Goal: Task Accomplishment & Management: Use online tool/utility

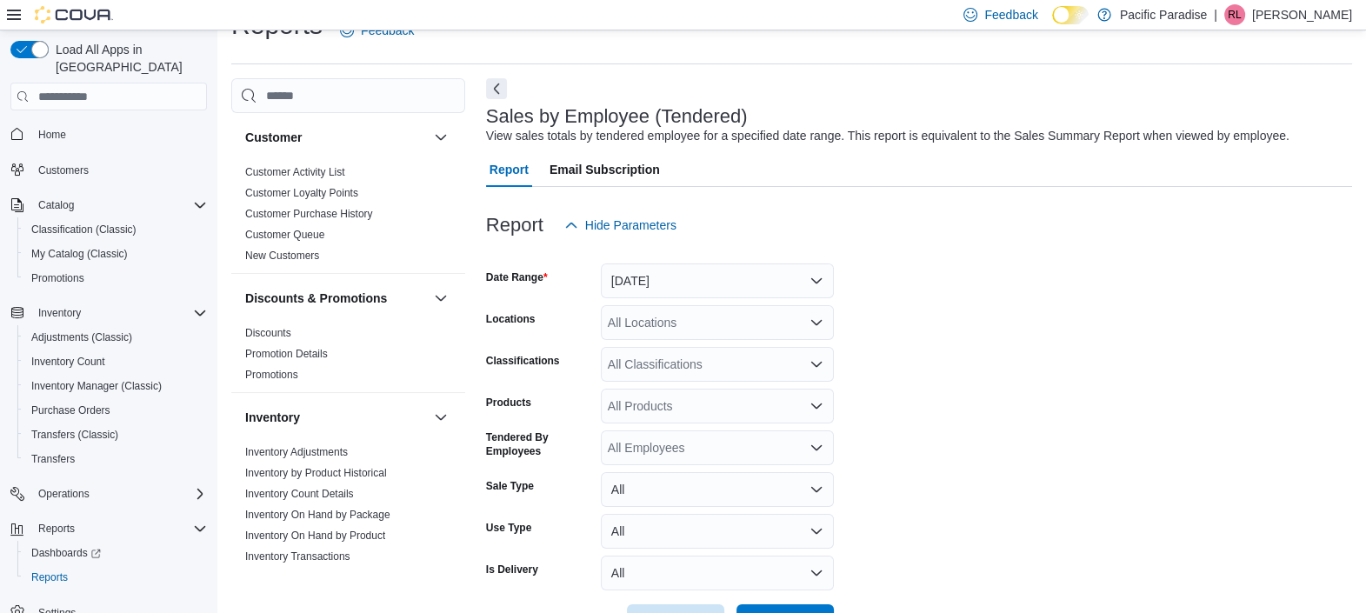
scroll to position [39, 0]
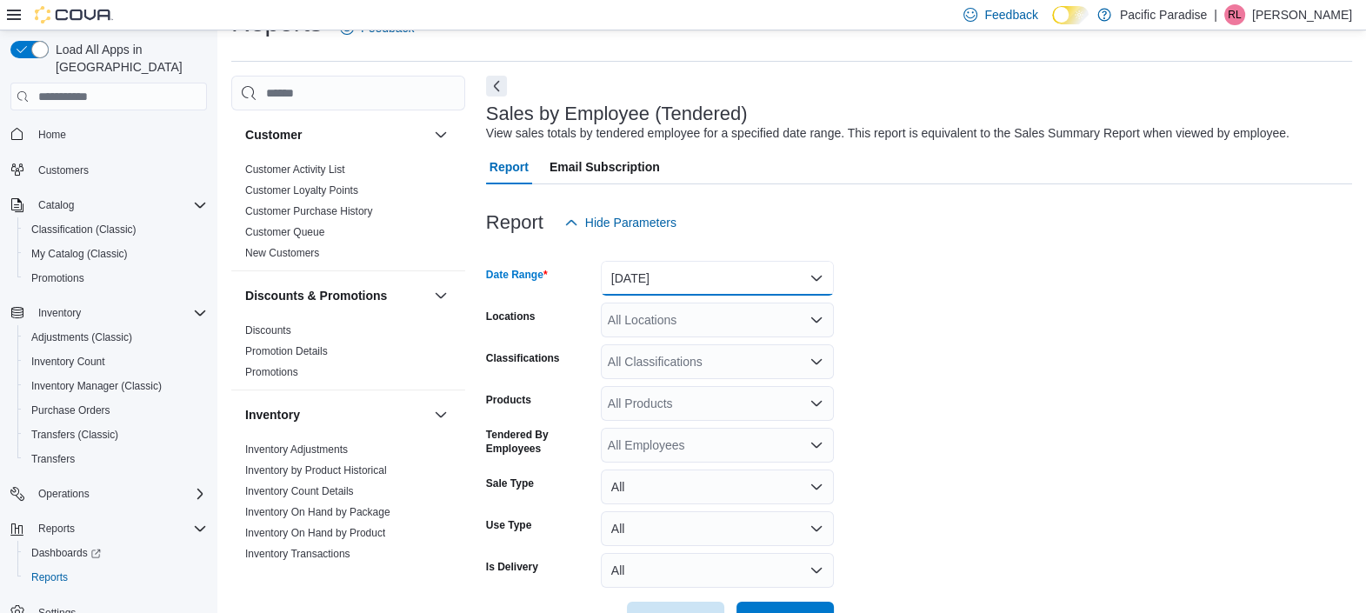
click at [712, 286] on button "[DATE]" at bounding box center [717, 278] width 233 height 35
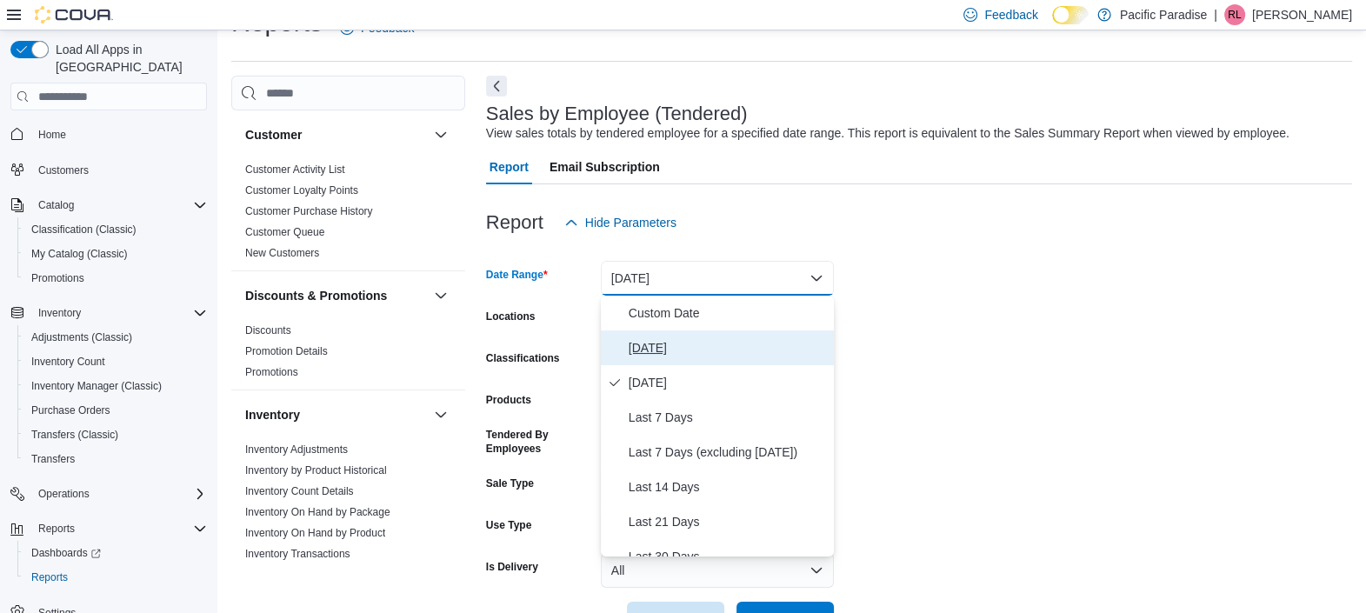
click at [656, 349] on span "[DATE]" at bounding box center [728, 347] width 198 height 21
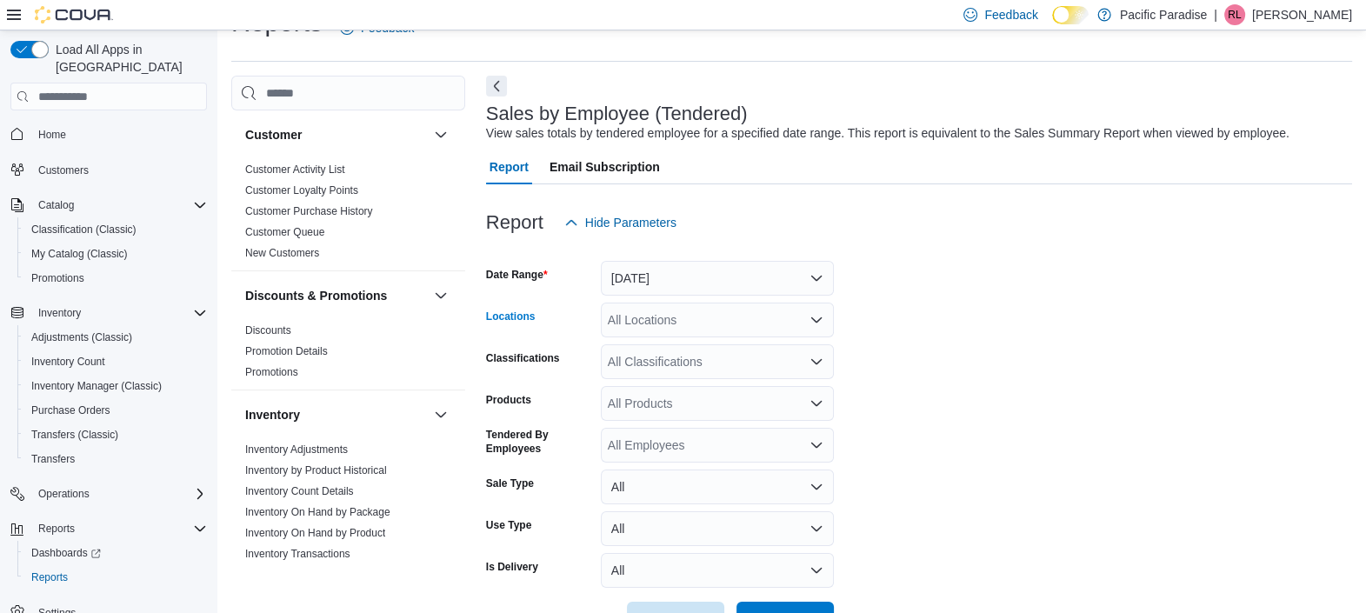
click at [664, 316] on div "All Locations" at bounding box center [717, 320] width 233 height 35
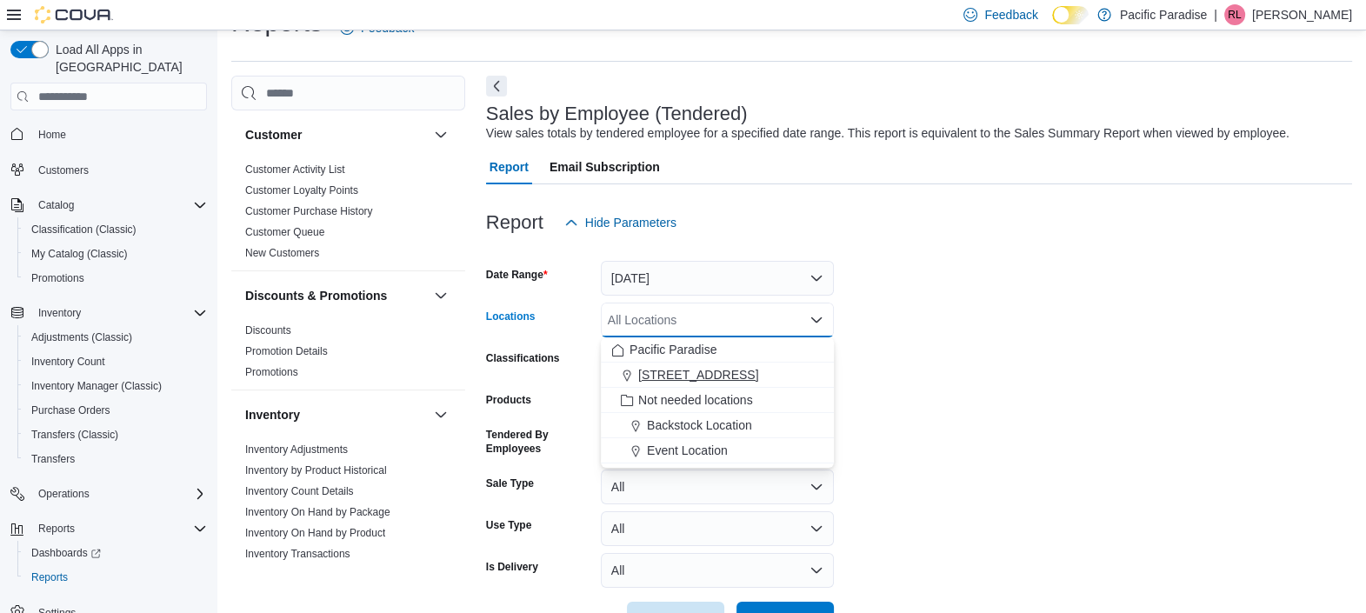
click at [664, 367] on span "[STREET_ADDRESS]" at bounding box center [698, 374] width 120 height 17
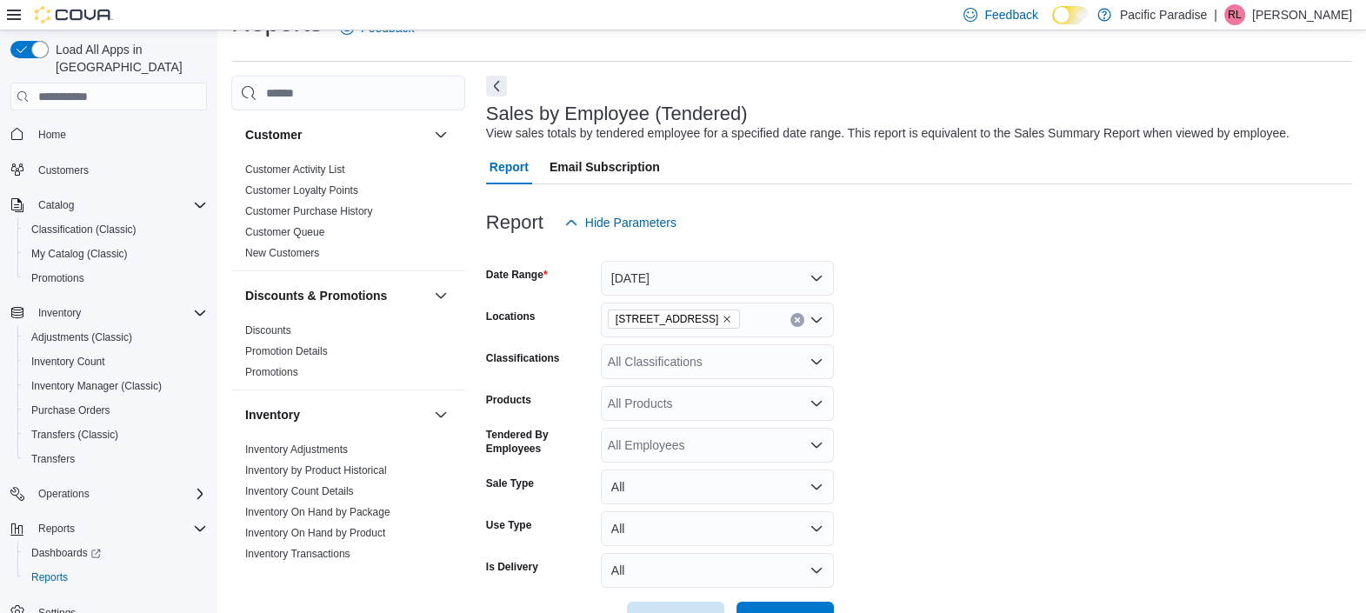
click at [1034, 315] on form "Date Range [DATE] Locations [STREET_ADDRESS] Classifications All Classification…" at bounding box center [919, 438] width 866 height 396
click at [912, 454] on form "Date Range [DATE] Locations [STREET_ADDRESS] Classifications All Classification…" at bounding box center [919, 438] width 866 height 396
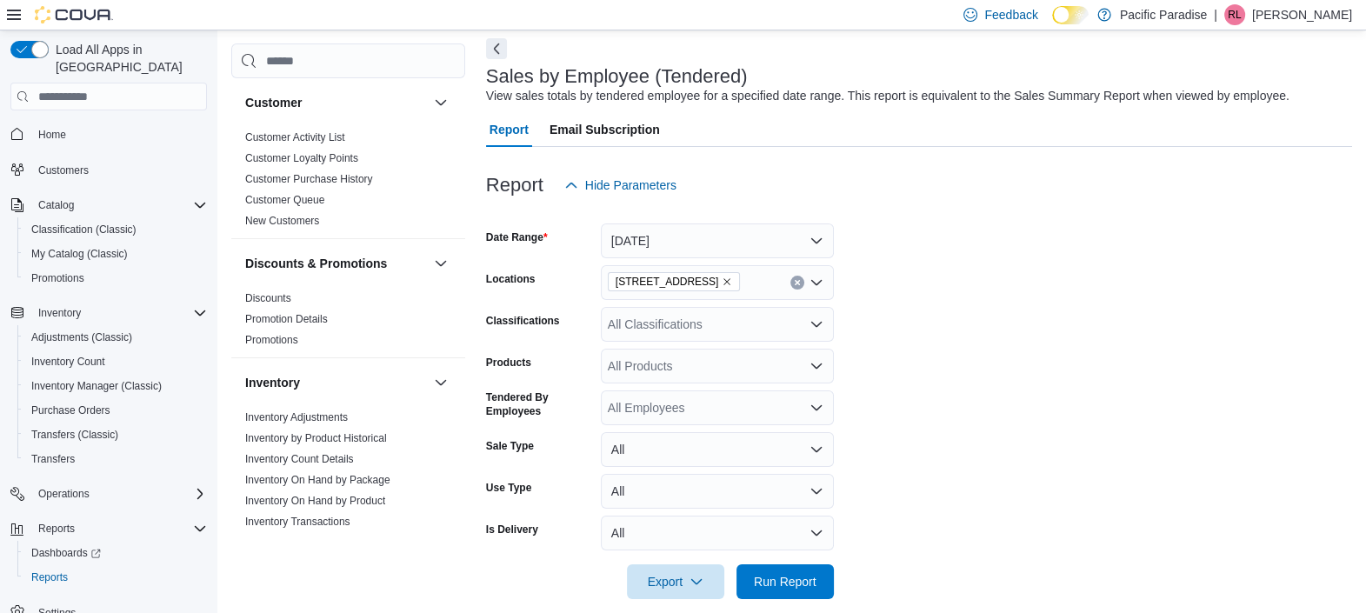
scroll to position [96, 0]
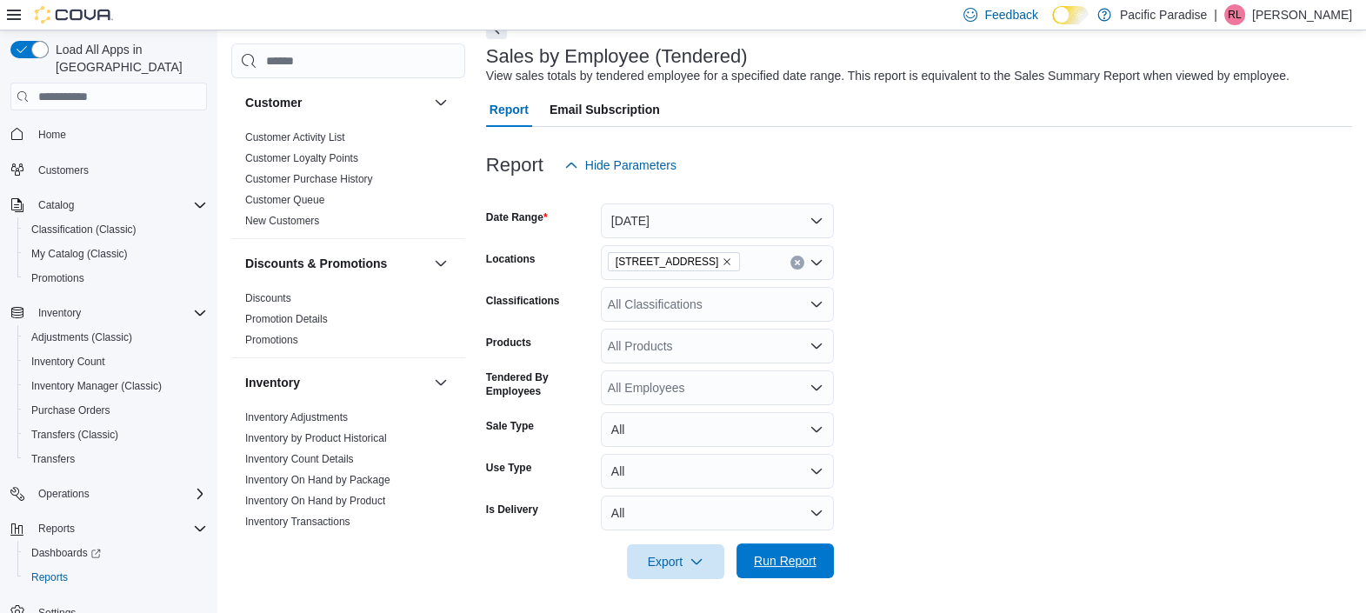
click at [771, 556] on span "Run Report" at bounding box center [785, 560] width 63 height 17
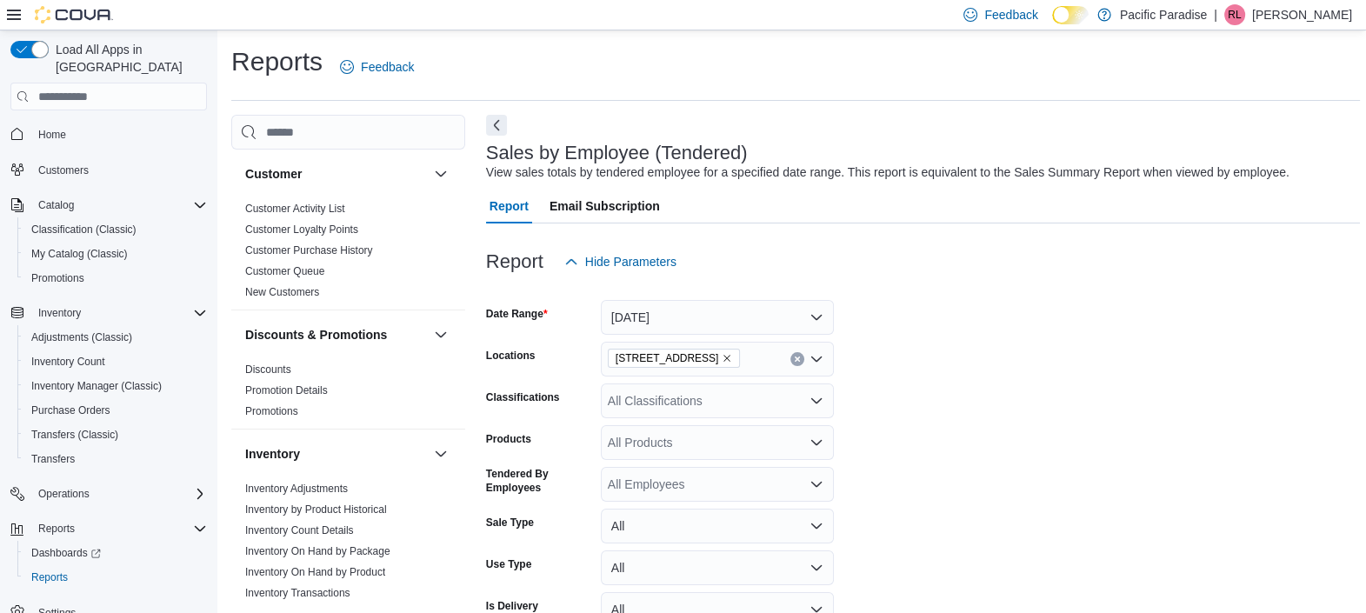
click at [982, 455] on form "Date Range [DATE] Locations [STREET_ADDRESS] Classifications All Classification…" at bounding box center [923, 477] width 874 height 396
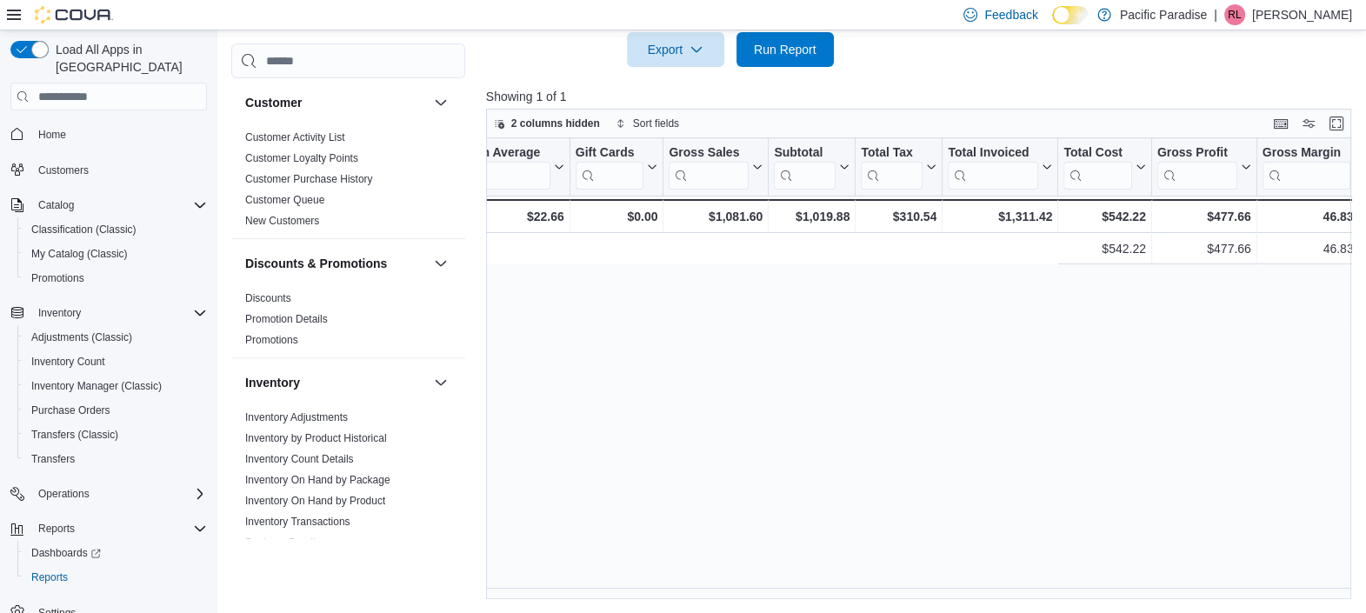
scroll to position [0, 1630]
